Goal: Task Accomplishment & Management: Use online tool/utility

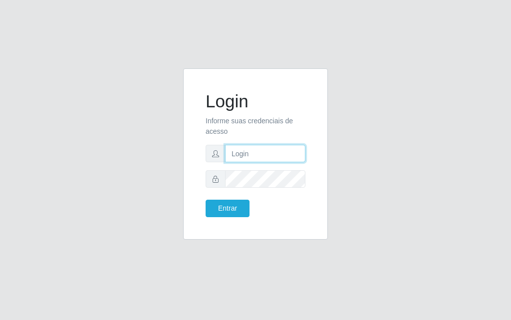
click at [261, 161] on input "text" at bounding box center [265, 153] width 80 height 17
click at [294, 157] on input "DIVINI@fogao" at bounding box center [265, 153] width 80 height 17
type input "D"
drag, startPoint x: 287, startPoint y: 164, endPoint x: 288, endPoint y: 159, distance: 5.0
click at [288, 160] on form "Login Informe suas credenciais de acesso Entrar" at bounding box center [256, 154] width 100 height 126
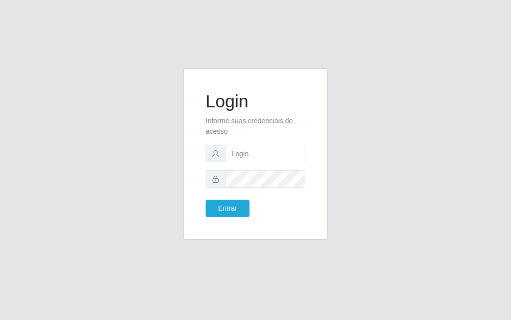
click at [286, 162] on form "Login Informe suas credenciais de acesso Entrar" at bounding box center [256, 154] width 100 height 126
click at [287, 149] on input "text" at bounding box center [265, 153] width 80 height 17
type input "[PERSON_NAME]@[PERSON_NAME]"
click at [244, 212] on button "Entrar" at bounding box center [228, 208] width 44 height 17
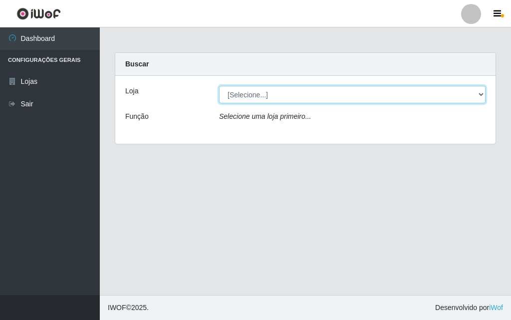
click at [474, 93] on select "[Selecione...] Divino Fogão - [GEOGRAPHIC_DATA]" at bounding box center [352, 94] width 266 height 17
select select "499"
click at [219, 86] on select "[Selecione...] Divino Fogão - [GEOGRAPHIC_DATA]" at bounding box center [352, 94] width 266 height 17
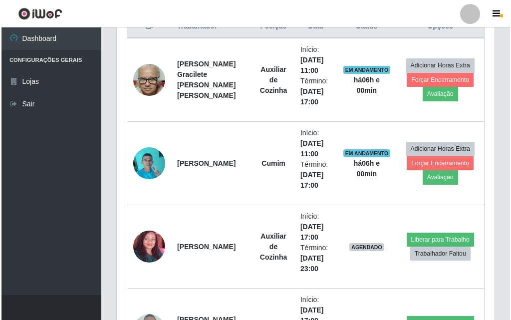
scroll to position [498, 0]
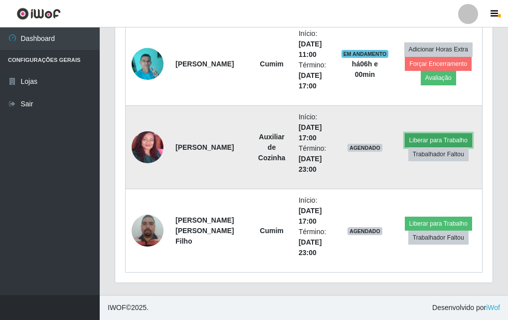
click at [426, 139] on button "Liberar para Trabalho" at bounding box center [438, 140] width 67 height 14
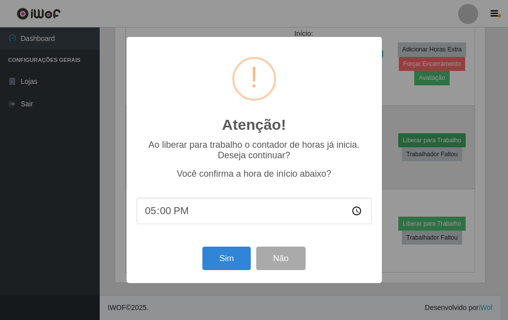
scroll to position [207, 373]
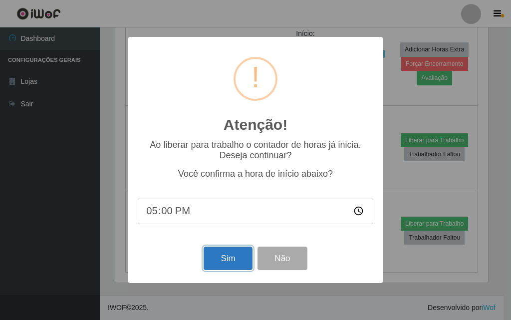
click at [239, 265] on button "Sim" at bounding box center [228, 257] width 48 height 23
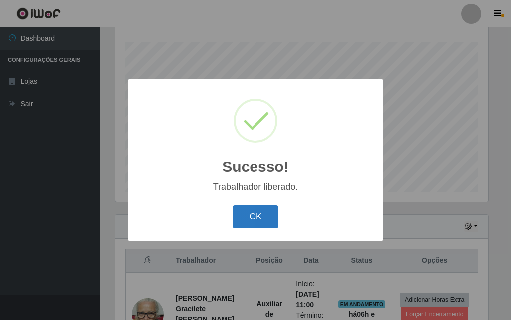
click at [257, 226] on button "OK" at bounding box center [255, 216] width 46 height 23
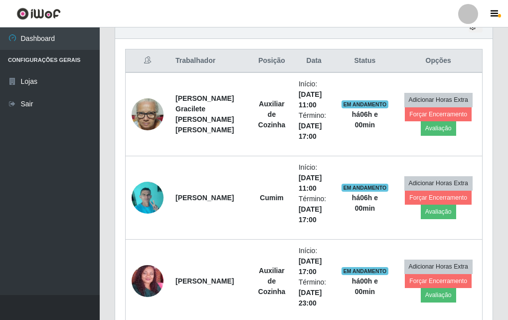
scroll to position [498, 0]
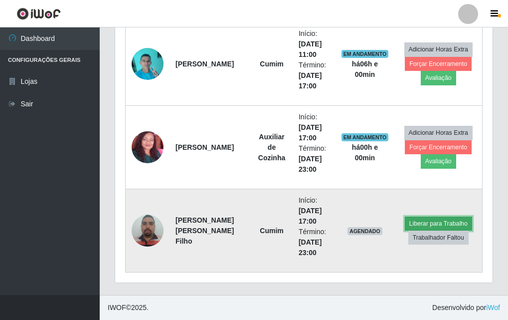
click at [428, 219] on button "Liberar para Trabalho" at bounding box center [438, 223] width 67 height 14
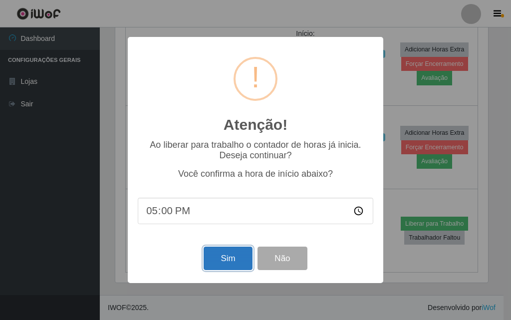
click at [231, 262] on button "Sim" at bounding box center [228, 257] width 48 height 23
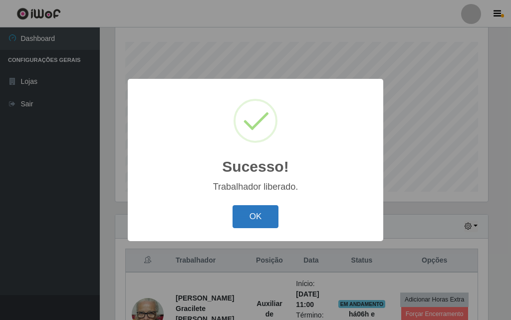
click at [263, 224] on button "OK" at bounding box center [255, 216] width 46 height 23
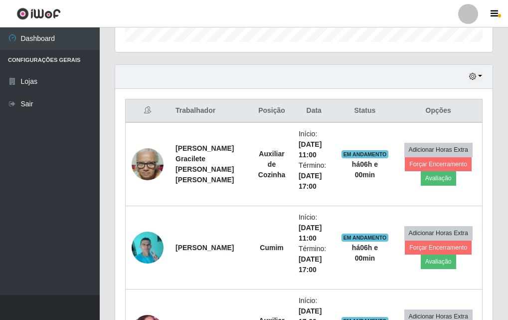
scroll to position [365, 0]
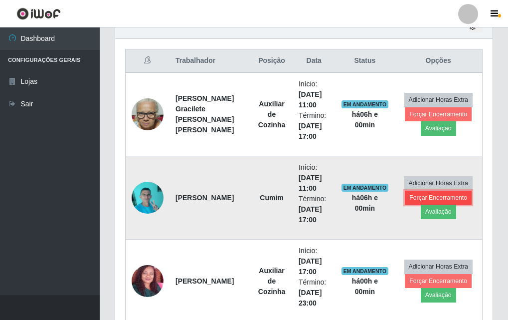
click at [426, 192] on button "Forçar Encerramento" at bounding box center [438, 198] width 67 height 14
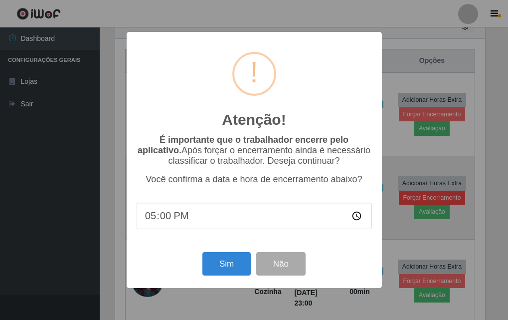
scroll to position [207, 373]
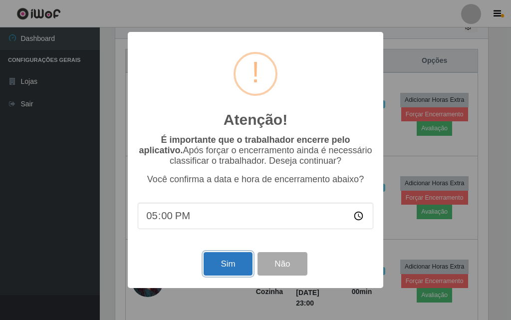
click at [219, 264] on button "Sim" at bounding box center [228, 263] width 48 height 23
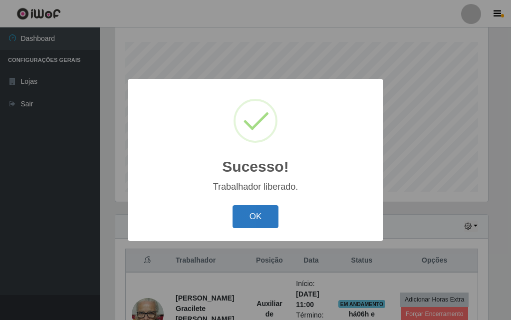
click at [252, 224] on button "OK" at bounding box center [255, 216] width 46 height 23
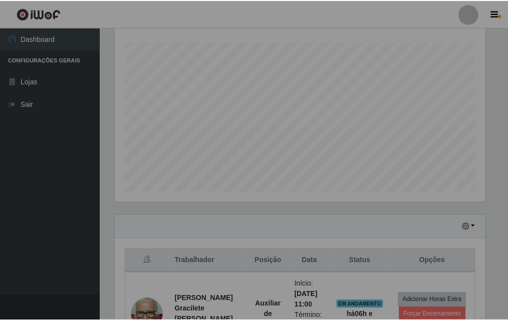
scroll to position [0, 0]
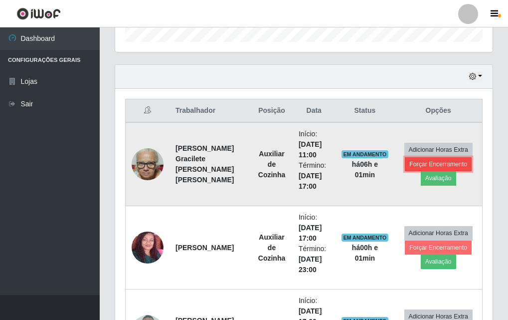
click at [426, 165] on button "Forçar Encerramento" at bounding box center [438, 164] width 67 height 14
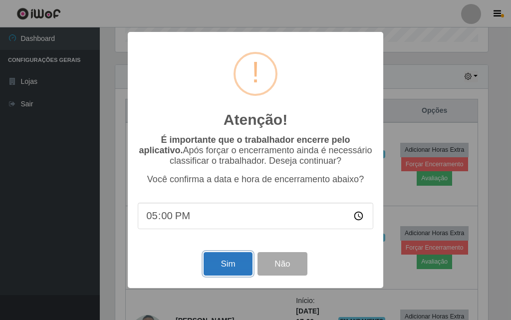
click at [224, 264] on button "Sim" at bounding box center [228, 263] width 48 height 23
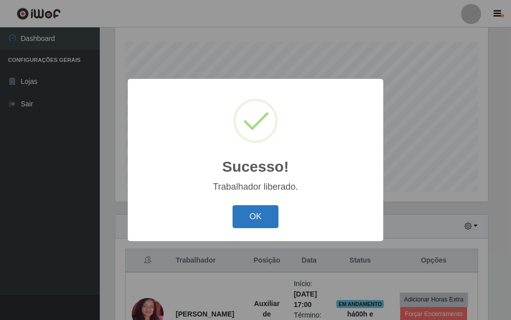
click at [262, 219] on button "OK" at bounding box center [255, 216] width 46 height 23
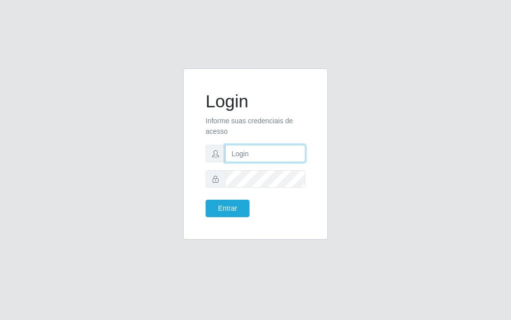
click at [242, 153] on input "text" at bounding box center [265, 153] width 80 height 17
type input "jessica@divinofogao"
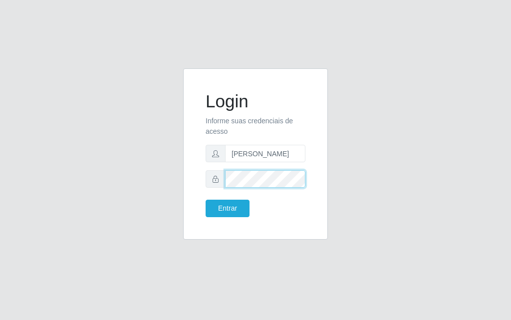
click at [206, 200] on button "Entrar" at bounding box center [228, 208] width 44 height 17
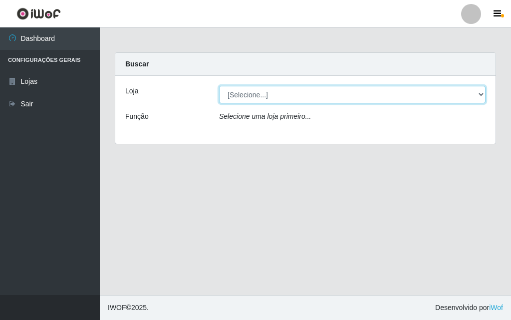
click at [324, 100] on select "[Selecione...] Divino Fogão - [GEOGRAPHIC_DATA]" at bounding box center [352, 94] width 266 height 17
select select "499"
click at [219, 86] on select "[Selecione...] Divino Fogão - [GEOGRAPHIC_DATA]" at bounding box center [352, 94] width 266 height 17
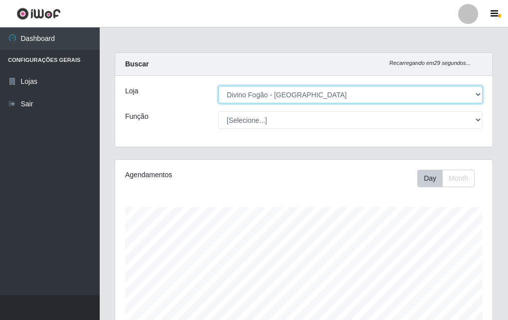
scroll to position [207, 378]
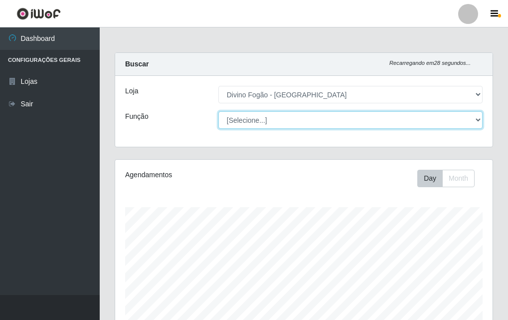
click at [314, 119] on select "[Selecione...] ASG ASG + ASG ++ Auxiliar de Cozinha Auxiliar de Cozinha + Auxil…" at bounding box center [350, 119] width 264 height 17
click at [218, 111] on select "[Selecione...] ASG ASG + ASG ++ Auxiliar de Cozinha Auxiliar de Cozinha + Auxil…" at bounding box center [350, 119] width 264 height 17
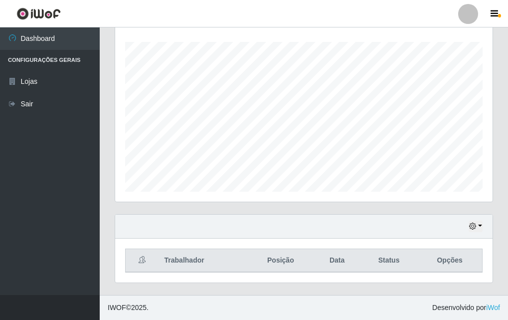
scroll to position [15, 0]
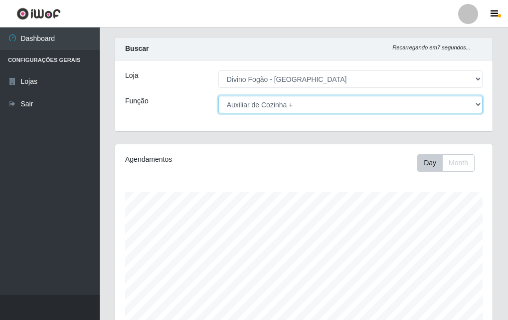
click at [234, 103] on select "[Selecione...] ASG ASG + ASG ++ Auxiliar de Cozinha Auxiliar de Cozinha + Auxil…" at bounding box center [350, 104] width 264 height 17
click at [218, 96] on select "[Selecione...] ASG ASG + ASG ++ Auxiliar de Cozinha Auxiliar de Cozinha + Auxil…" at bounding box center [350, 104] width 264 height 17
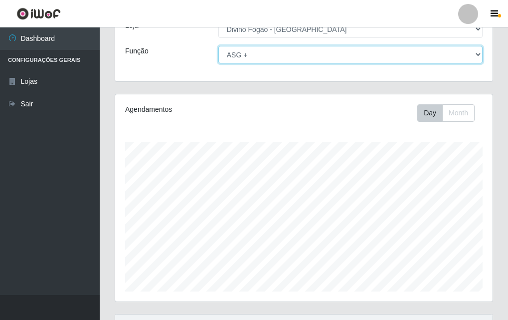
scroll to position [0, 0]
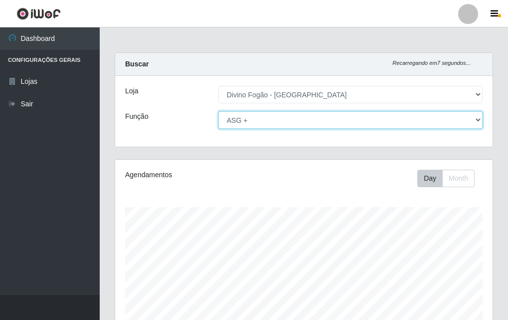
click at [235, 122] on select "[Selecione...] ASG ASG + ASG ++ Auxiliar de Cozinha Auxiliar de Cozinha + Auxil…" at bounding box center [350, 119] width 264 height 17
click at [218, 111] on select "[Selecione...] ASG ASG + ASG ++ Auxiliar de Cozinha Auxiliar de Cozinha + Auxil…" at bounding box center [350, 119] width 264 height 17
click at [229, 118] on select "[Selecione...] ASG ASG + ASG ++ Auxiliar de Cozinha Auxiliar de Cozinha + Auxil…" at bounding box center [350, 119] width 264 height 17
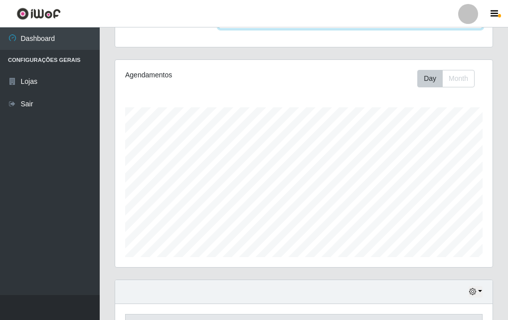
scroll to position [50, 0]
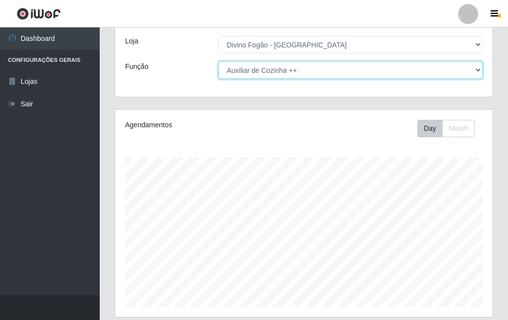
click at [229, 73] on select "[Selecione...] ASG ASG + ASG ++ Auxiliar de Cozinha Auxiliar de Cozinha + Auxil…" at bounding box center [350, 69] width 264 height 17
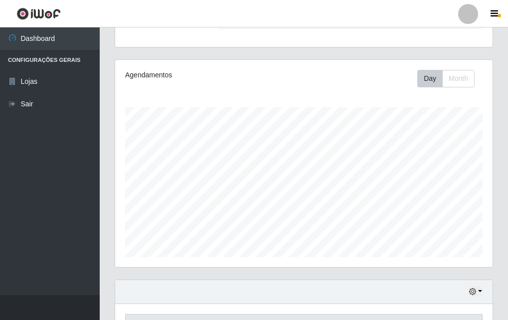
click at [229, 73] on div "Agendamentos" at bounding box center [195, 75] width 140 height 10
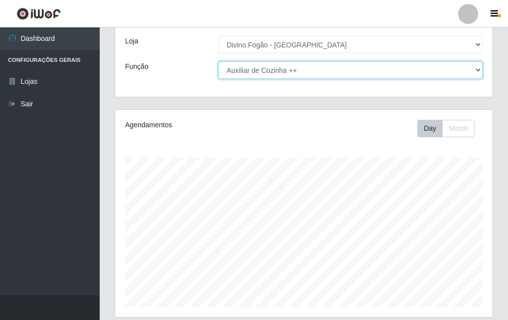
click at [231, 70] on select "[Selecione...] ASG ASG + ASG ++ Auxiliar de Cozinha Auxiliar de Cozinha + Auxil…" at bounding box center [350, 69] width 264 height 17
select select "91"
click at [218, 61] on select "[Selecione...] ASG ASG + ASG ++ Auxiliar de Cozinha Auxiliar de Cozinha + Auxil…" at bounding box center [350, 69] width 264 height 17
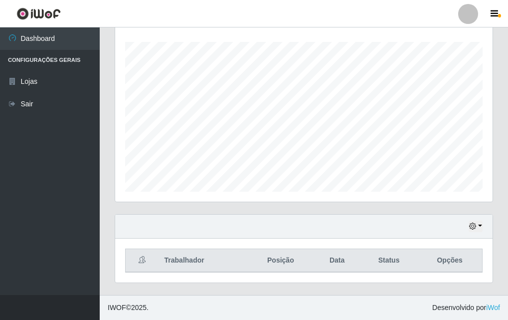
scroll to position [0, 0]
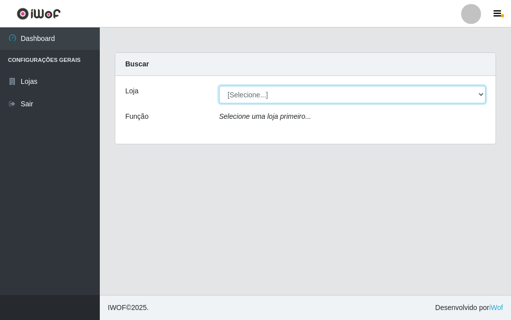
click at [313, 111] on div "Loja [Selecione...] Divino Fogão - Campina Grande Função Selecione uma loja pri…" at bounding box center [305, 110] width 380 height 68
select select "499"
click at [219, 86] on select "[Selecione...] Divino Fogão - [GEOGRAPHIC_DATA]" at bounding box center [352, 94] width 266 height 17
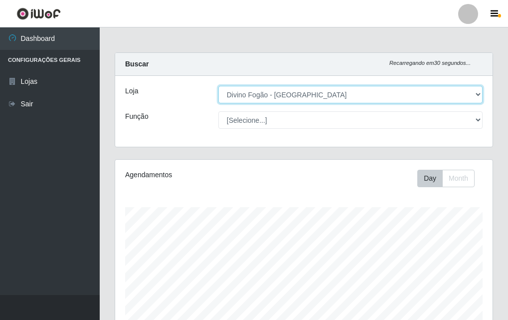
scroll to position [207, 378]
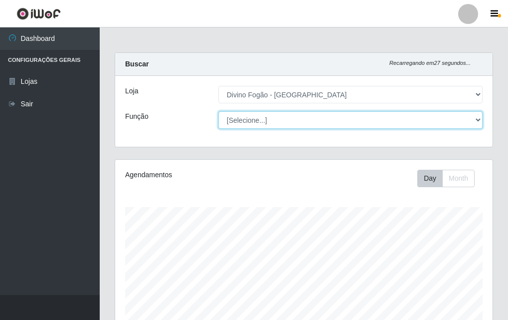
click at [278, 124] on select "[Selecione...] ASG ASG + ASG ++ Auxiliar de Cozinha Auxiliar de Cozinha + Auxil…" at bounding box center [350, 119] width 264 height 17
click at [218, 111] on select "[Selecione...] ASG ASG + ASG ++ Auxiliar de Cozinha Auxiliar de Cozinha + Auxil…" at bounding box center [350, 119] width 264 height 17
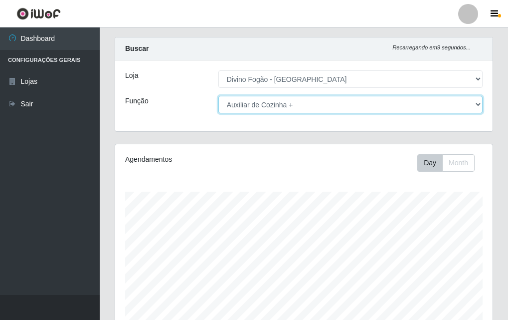
scroll to position [0, 0]
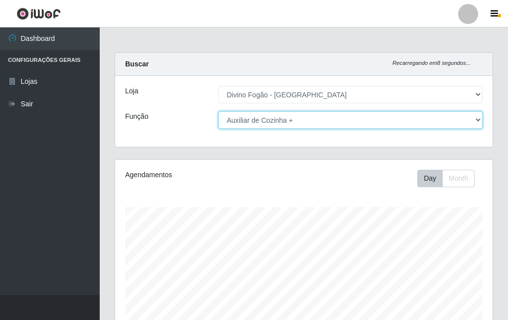
click at [259, 117] on select "[Selecione...] ASG ASG + ASG ++ Auxiliar de Cozinha Auxiliar de Cozinha + Auxil…" at bounding box center [350, 119] width 264 height 17
click at [218, 111] on select "[Selecione...] ASG ASG + ASG ++ Auxiliar de Cozinha Auxiliar de Cozinha + Auxil…" at bounding box center [350, 119] width 264 height 17
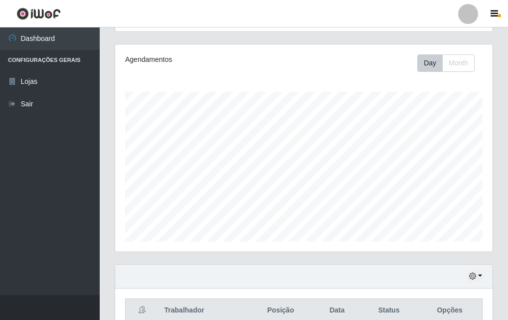
scroll to position [15, 0]
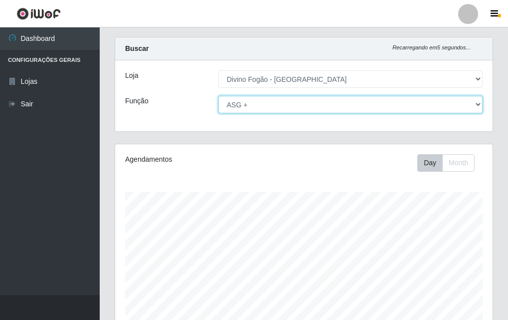
click at [250, 106] on select "[Selecione...] ASG ASG + ASG ++ Auxiliar de Cozinha Auxiliar de Cozinha + Auxil…" at bounding box center [350, 104] width 264 height 17
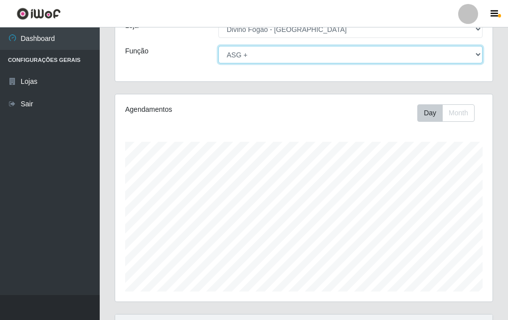
scroll to position [0, 0]
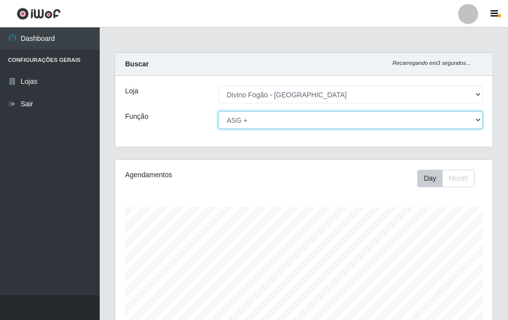
click at [251, 124] on select "[Selecione...] ASG ASG + ASG ++ Auxiliar de Cozinha Auxiliar de Cozinha + Auxil…" at bounding box center [350, 119] width 264 height 17
click at [218, 111] on select "[Selecione...] ASG ASG + ASG ++ Auxiliar de Cozinha Auxiliar de Cozinha + Auxil…" at bounding box center [350, 119] width 264 height 17
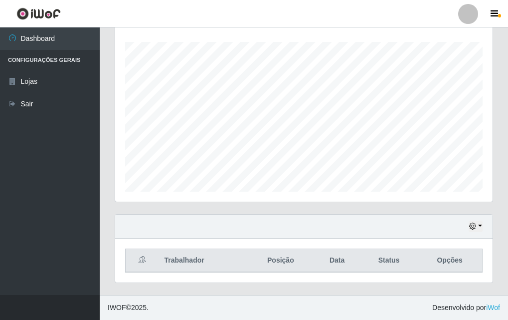
scroll to position [65, 0]
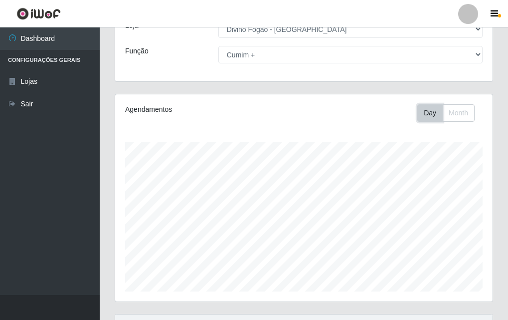
click at [431, 109] on button "Day" at bounding box center [429, 112] width 25 height 17
click at [434, 111] on button "Day" at bounding box center [429, 112] width 25 height 17
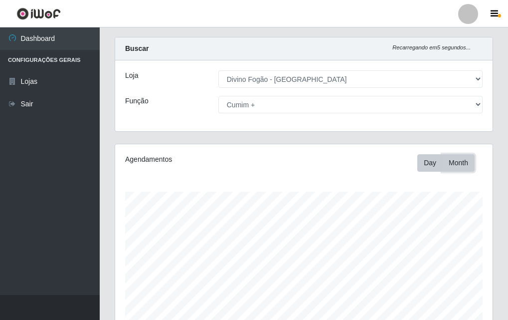
click at [458, 163] on button "Month" at bounding box center [458, 162] width 32 height 17
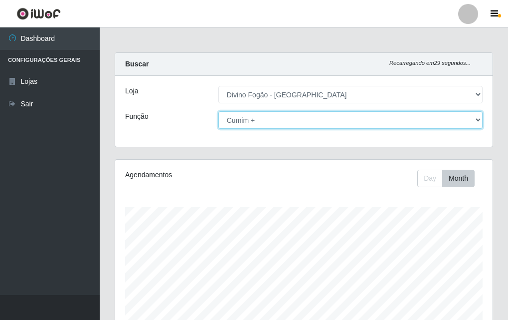
click at [424, 119] on select "[Selecione...] ASG ASG + ASG ++ Auxiliar de Cozinha Auxiliar de Cozinha + Auxil…" at bounding box center [350, 119] width 264 height 17
click at [218, 111] on select "[Selecione...] ASG ASG + ASG ++ Auxiliar de Cozinha Auxiliar de Cozinha + Auxil…" at bounding box center [350, 119] width 264 height 17
click at [341, 119] on select "[Selecione...] ASG ASG + ASG ++ Auxiliar de Cozinha Auxiliar de Cozinha + Auxil…" at bounding box center [350, 119] width 264 height 17
click at [218, 111] on select "[Selecione...] ASG ASG + ASG ++ Auxiliar de Cozinha Auxiliar de Cozinha + Auxil…" at bounding box center [350, 119] width 264 height 17
click at [350, 122] on select "[Selecione...] ASG ASG + ASG ++ Auxiliar de Cozinha Auxiliar de Cozinha + Auxil…" at bounding box center [350, 119] width 264 height 17
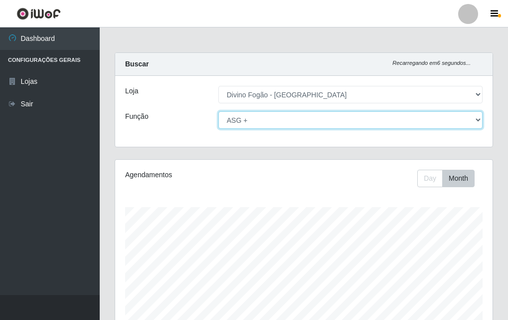
select select "95"
click at [218, 111] on select "[Selecione...] ASG ASG + ASG ++ Auxiliar de Cozinha Auxiliar de Cozinha + Auxil…" at bounding box center [350, 119] width 264 height 17
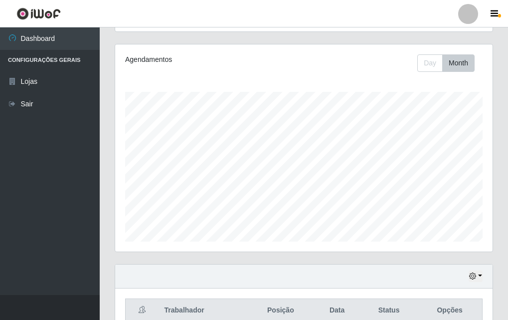
scroll to position [15, 0]
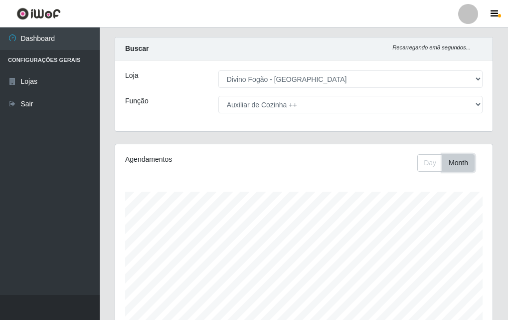
click at [464, 164] on button "Month" at bounding box center [458, 162] width 32 height 17
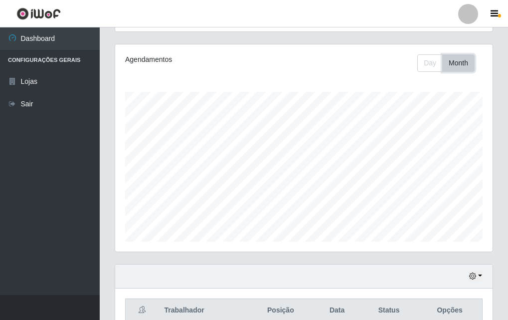
scroll to position [165, 0]
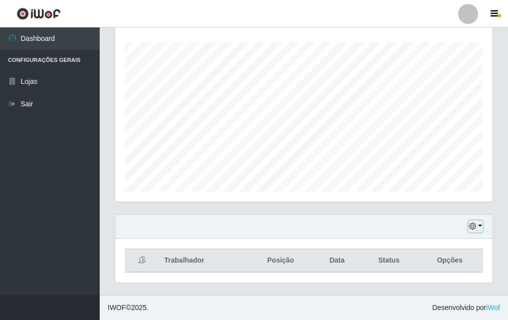
click at [475, 227] on icon "button" at bounding box center [472, 225] width 7 height 7
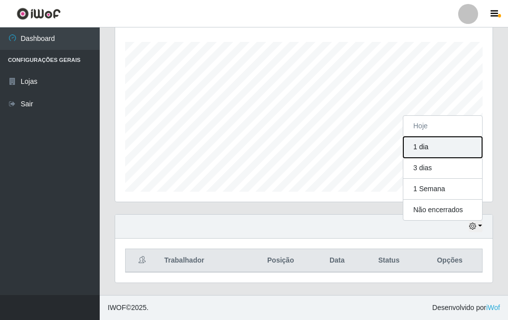
click at [439, 149] on button "1 dia" at bounding box center [443, 147] width 79 height 21
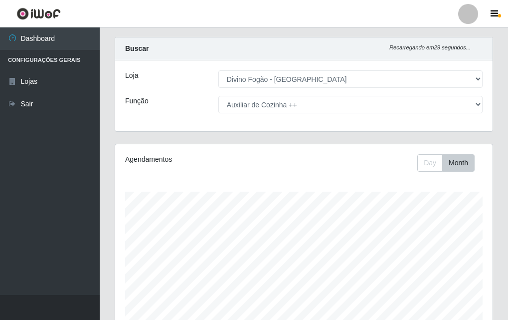
scroll to position [0, 0]
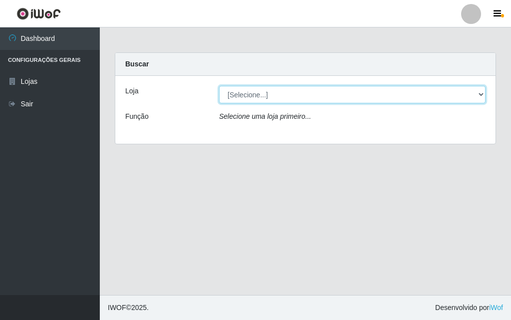
click at [347, 98] on select "[Selecione...] Divino Fogão - [GEOGRAPHIC_DATA]" at bounding box center [352, 94] width 266 height 17
select select "499"
click at [219, 86] on select "[Selecione...] Divino Fogão - [GEOGRAPHIC_DATA]" at bounding box center [352, 94] width 266 height 17
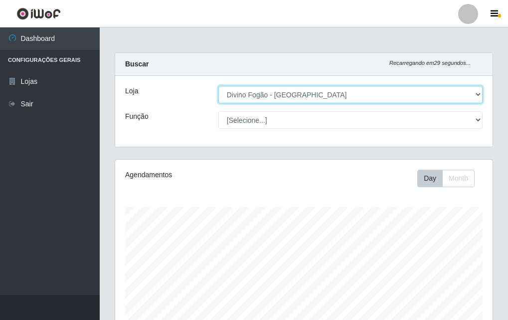
scroll to position [207, 378]
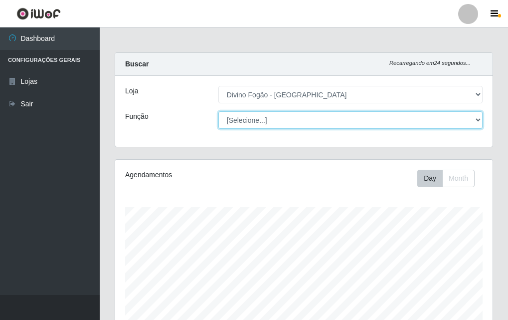
click at [430, 123] on select "[Selecione...] ASG ASG + ASG ++ Auxiliar de Cozinha Auxiliar de Cozinha + Auxil…" at bounding box center [350, 119] width 264 height 17
select select "17"
click at [218, 111] on select "[Selecione...] ASG ASG + ASG ++ Auxiliar de Cozinha Auxiliar de Cozinha + Auxil…" at bounding box center [350, 119] width 264 height 17
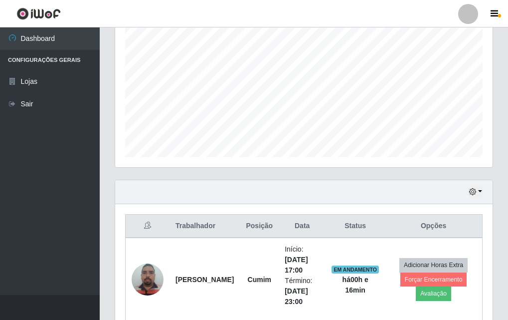
scroll to position [248, 0]
